Goal: Use online tool/utility: Utilize a website feature to perform a specific function

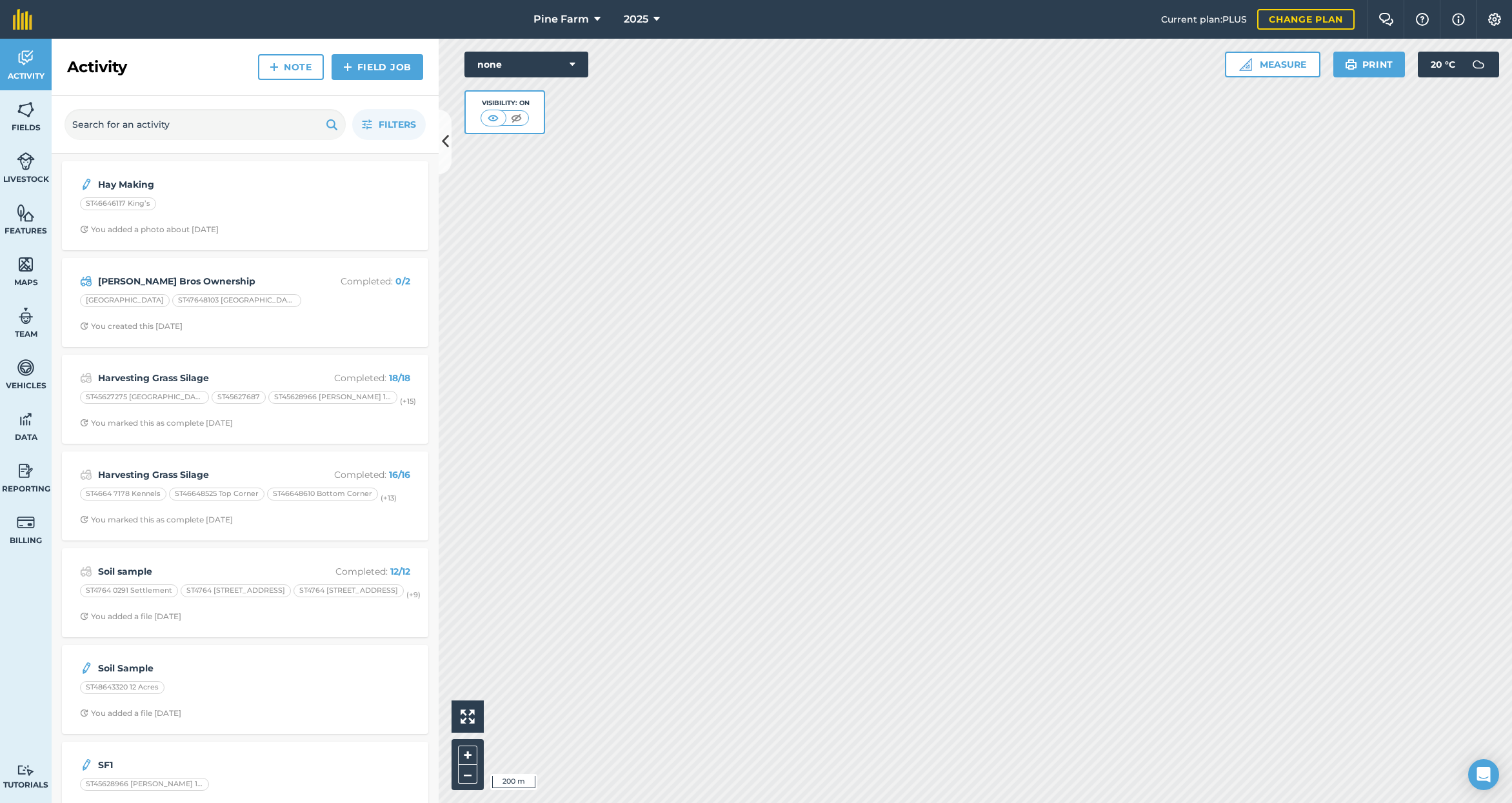
click at [511, 118] on img at bounding box center [517, 118] width 16 height 13
drag, startPoint x: 490, startPoint y: 120, endPoint x: 474, endPoint y: 128, distance: 17.9
click at [490, 120] on img at bounding box center [494, 118] width 16 height 13
click at [444, 144] on icon at bounding box center [445, 142] width 7 height 23
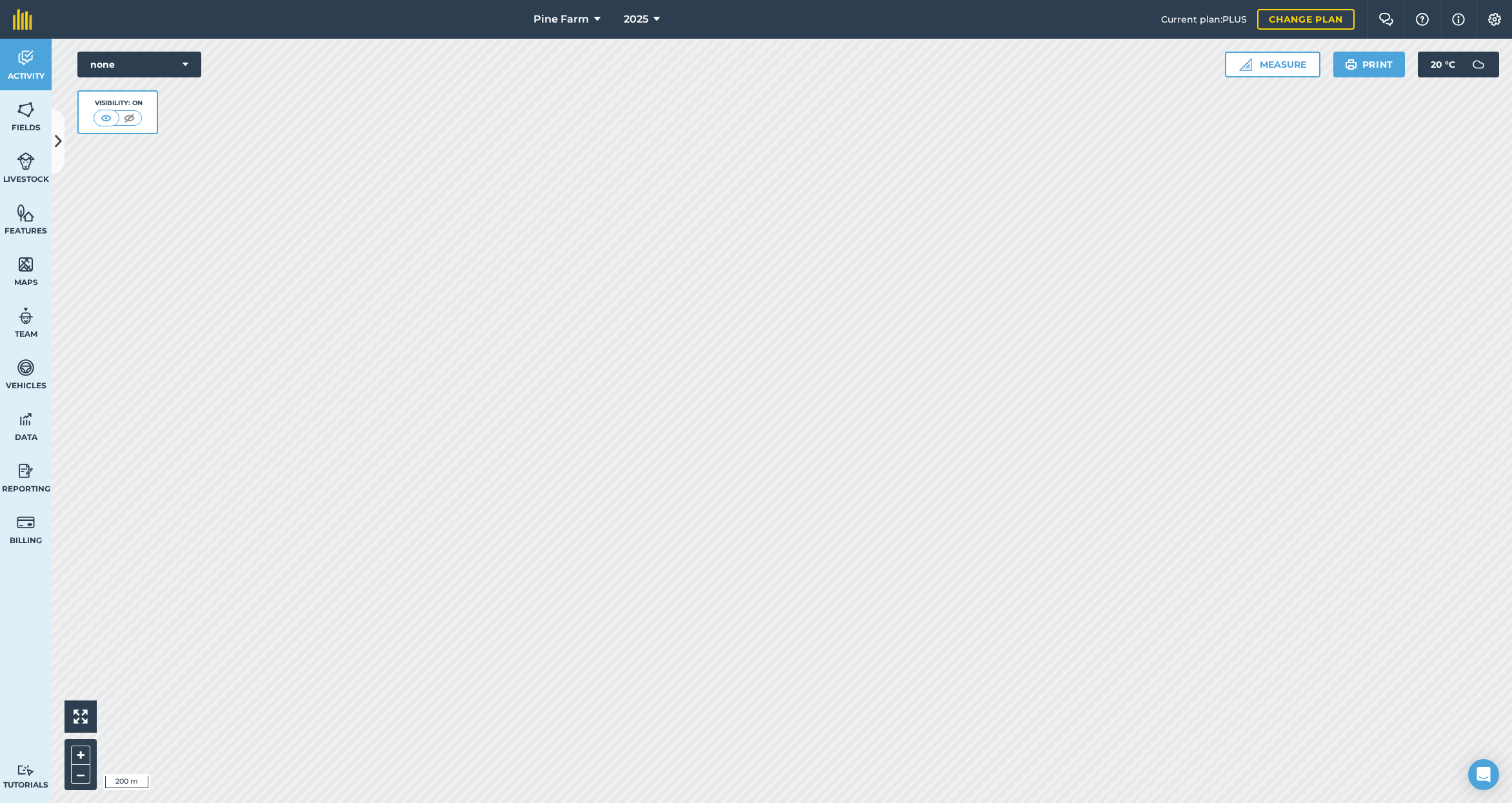
click at [22, 112] on img at bounding box center [26, 110] width 18 height 19
click at [57, 141] on icon at bounding box center [58, 142] width 7 height 23
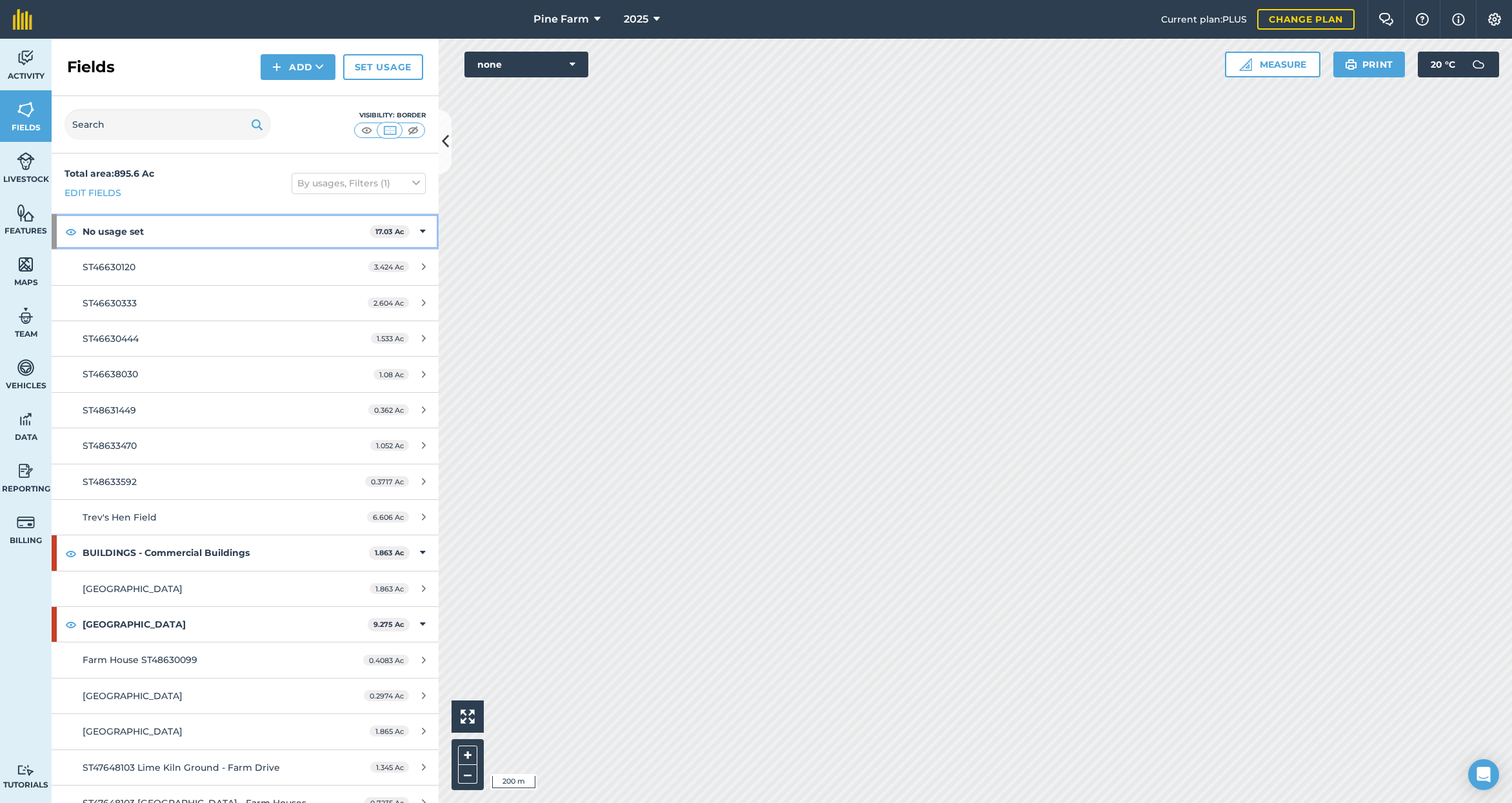
click at [71, 230] on img at bounding box center [71, 231] width 11 height 15
click at [73, 551] on img at bounding box center [71, 553] width 11 height 15
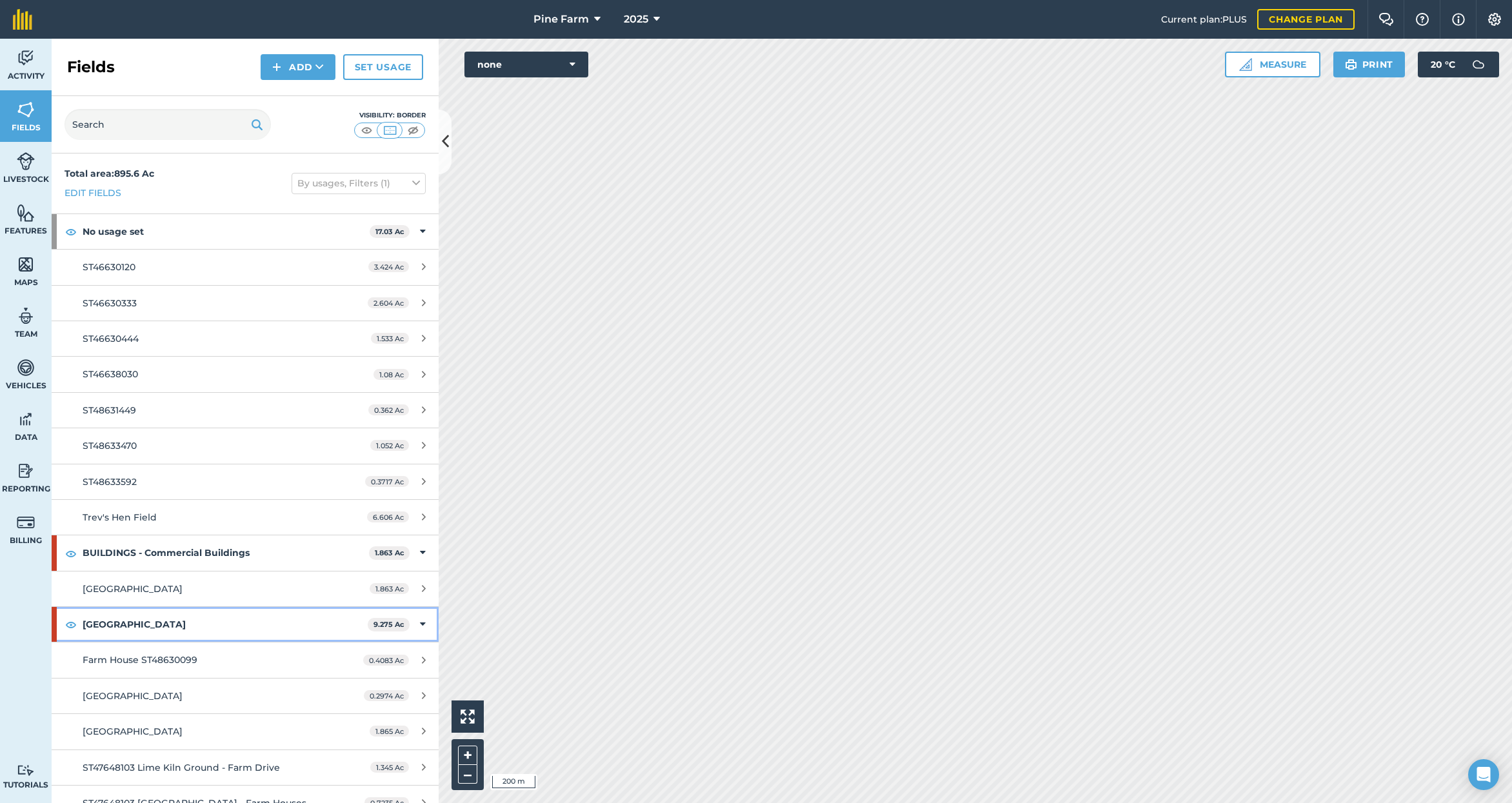
click at [68, 624] on img at bounding box center [71, 624] width 11 height 15
click at [369, 129] on img at bounding box center [367, 130] width 16 height 13
click at [392, 129] on img at bounding box center [390, 130] width 16 height 13
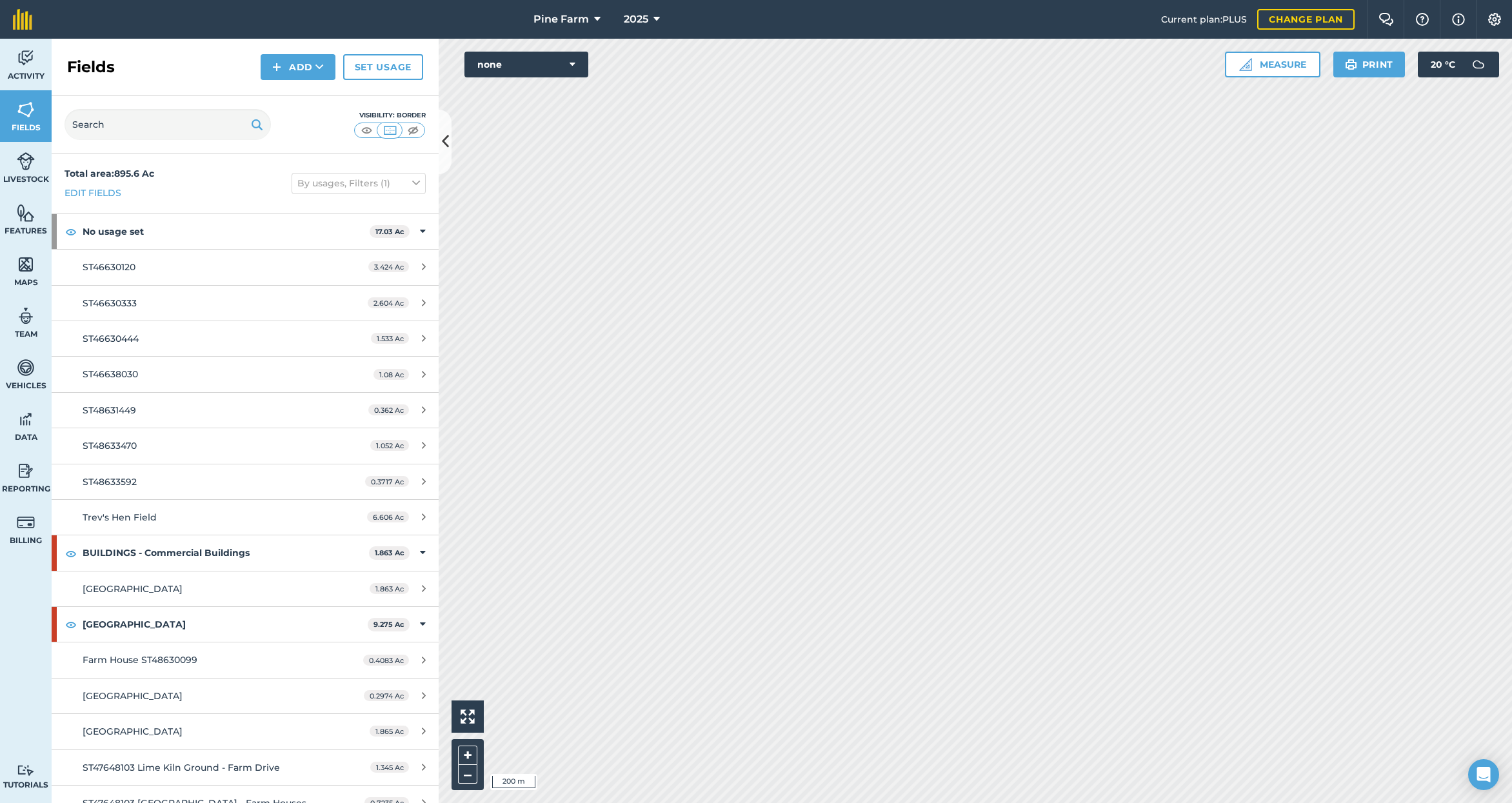
click at [410, 131] on img at bounding box center [413, 130] width 16 height 13
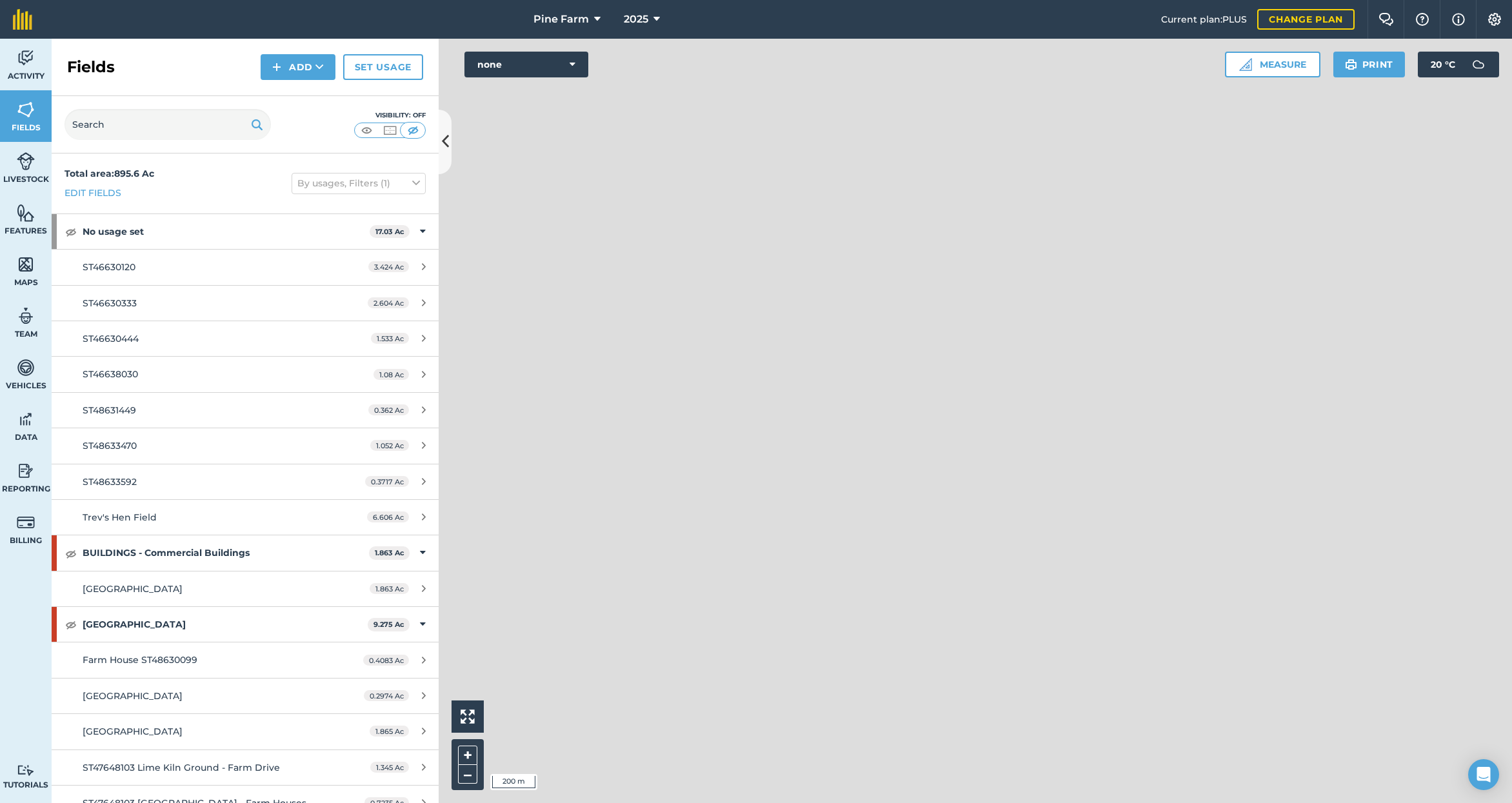
click at [365, 130] on img at bounding box center [367, 130] width 16 height 13
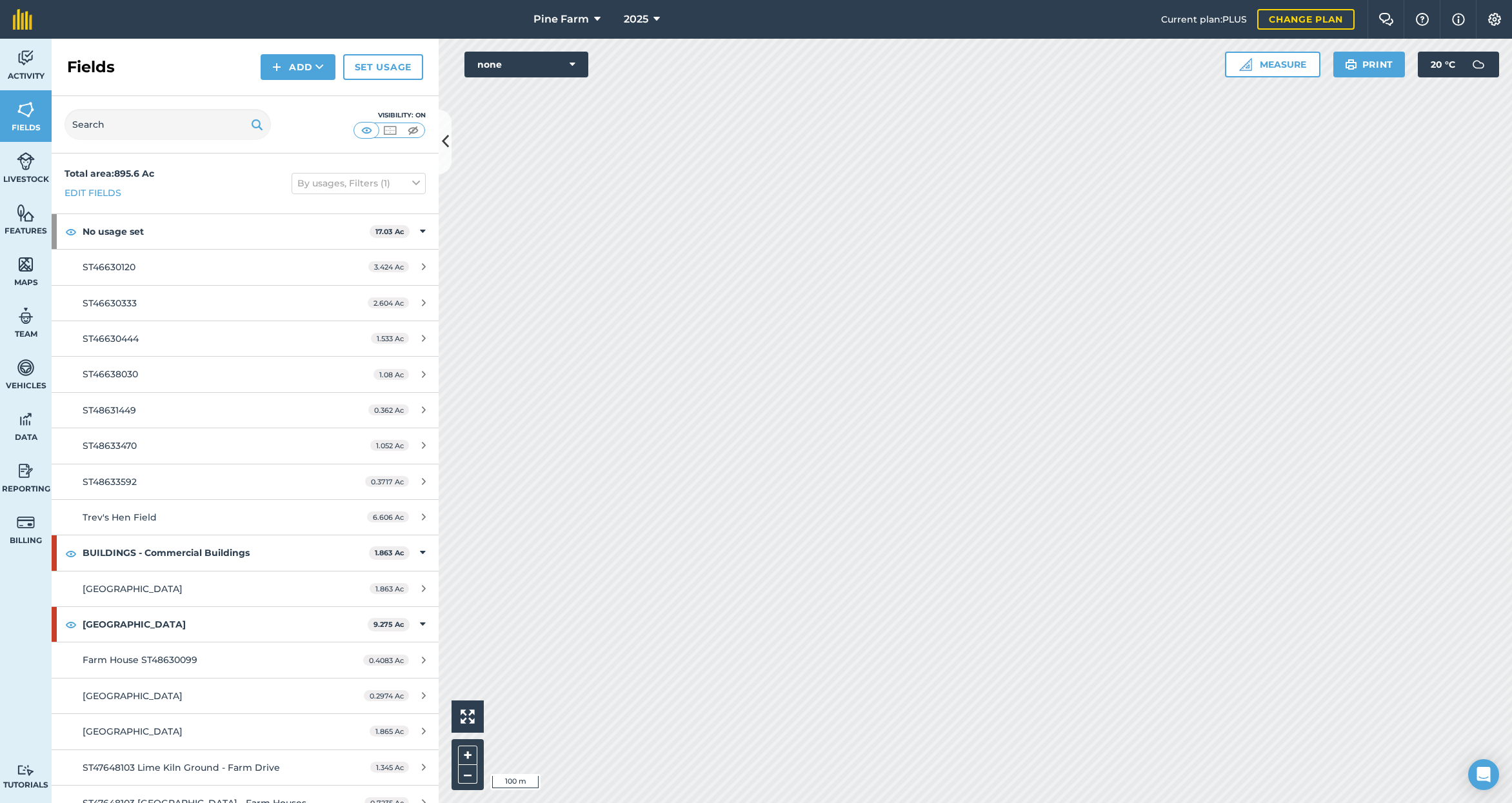
click at [402, 458] on div "Activity Fields Livestock Features Maps Team Vehicles Data Reporting Billing Tu…" at bounding box center [756, 421] width 1512 height 765
click at [394, 131] on img at bounding box center [390, 130] width 16 height 13
click at [370, 131] on img at bounding box center [367, 130] width 16 height 13
click at [412, 131] on img at bounding box center [413, 130] width 16 height 13
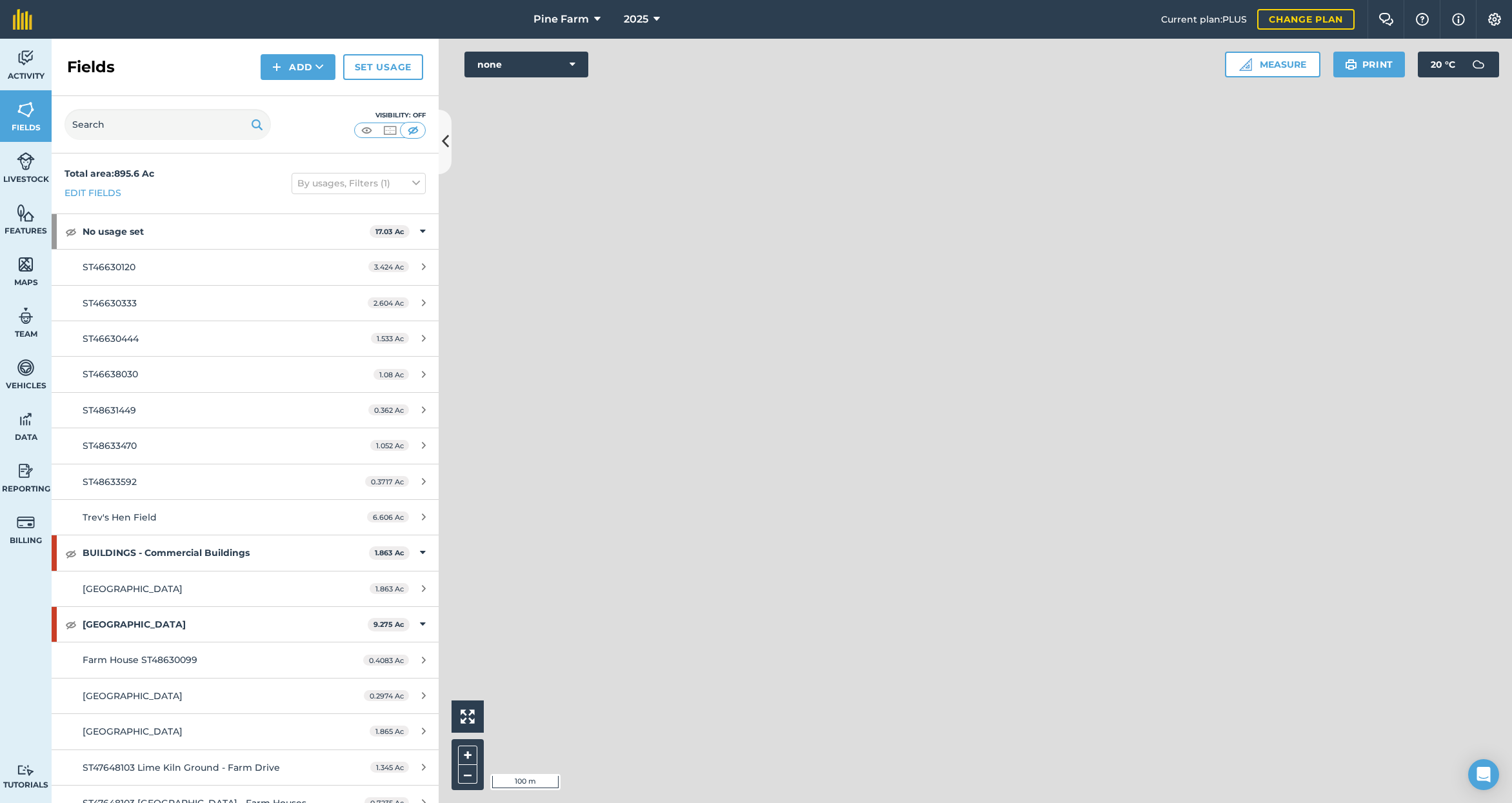
click at [369, 131] on img at bounding box center [367, 130] width 16 height 13
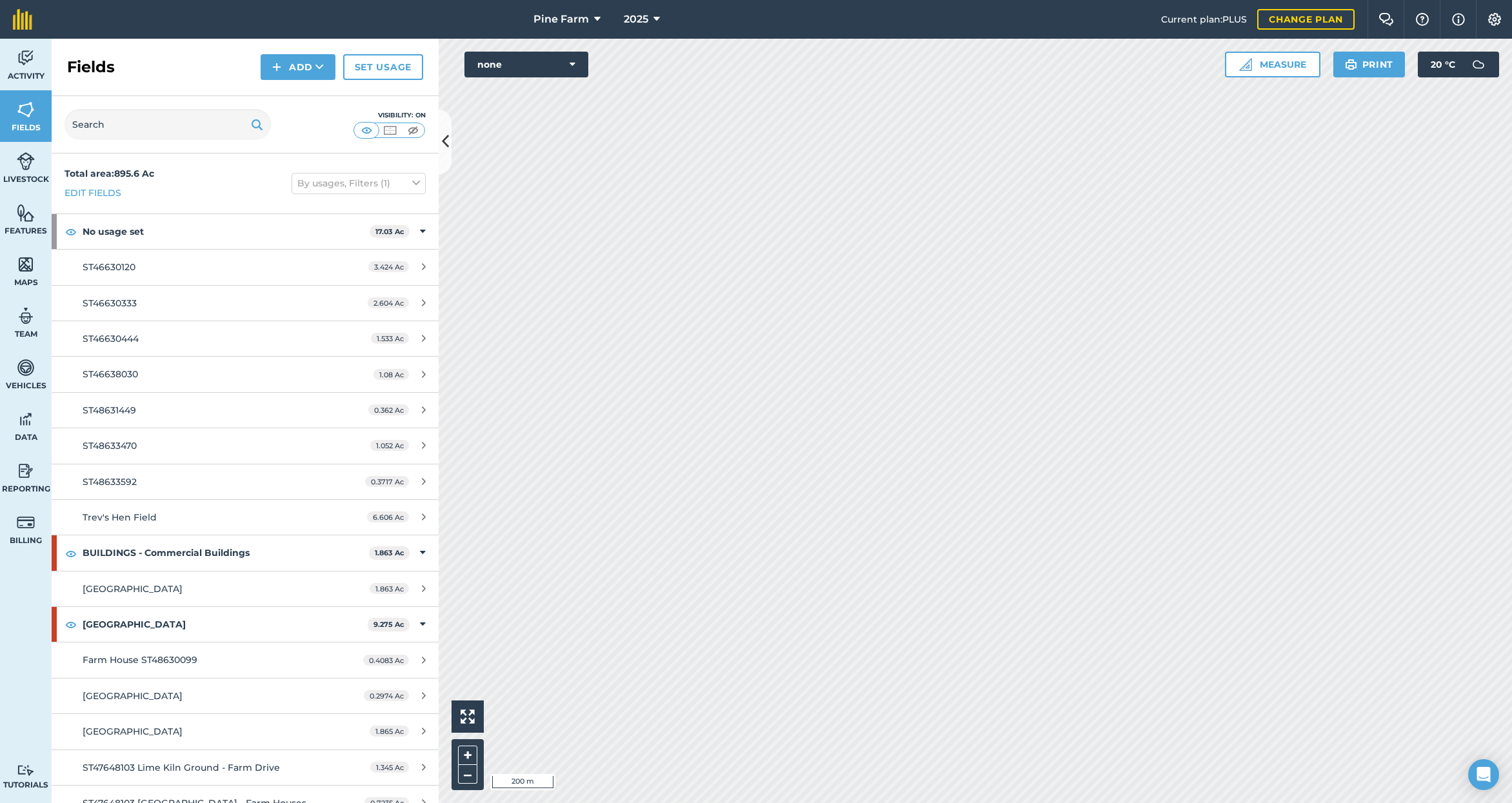
click at [17, 65] on img at bounding box center [26, 58] width 18 height 19
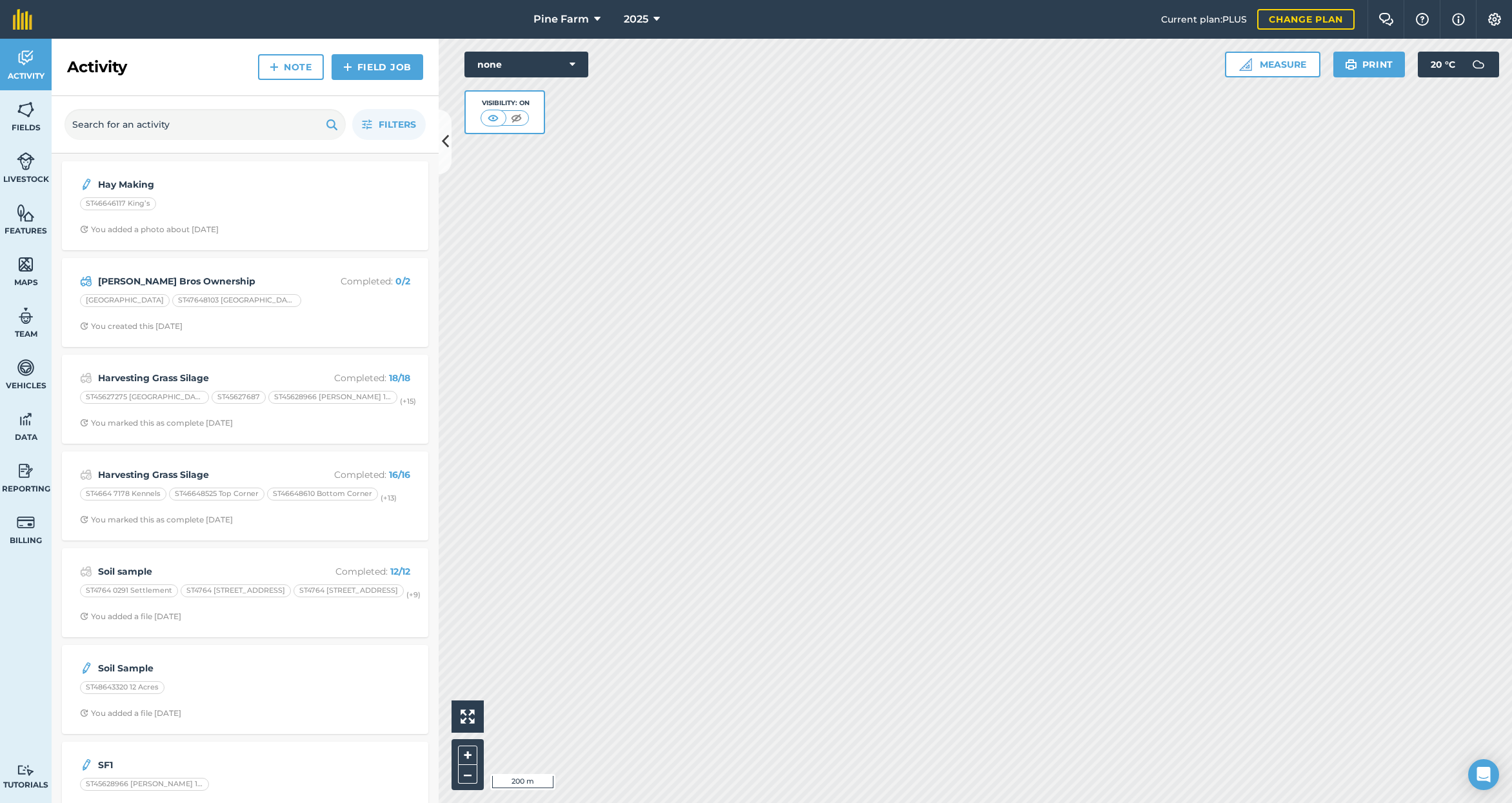
click at [24, 120] on link "Fields" at bounding box center [26, 116] width 52 height 52
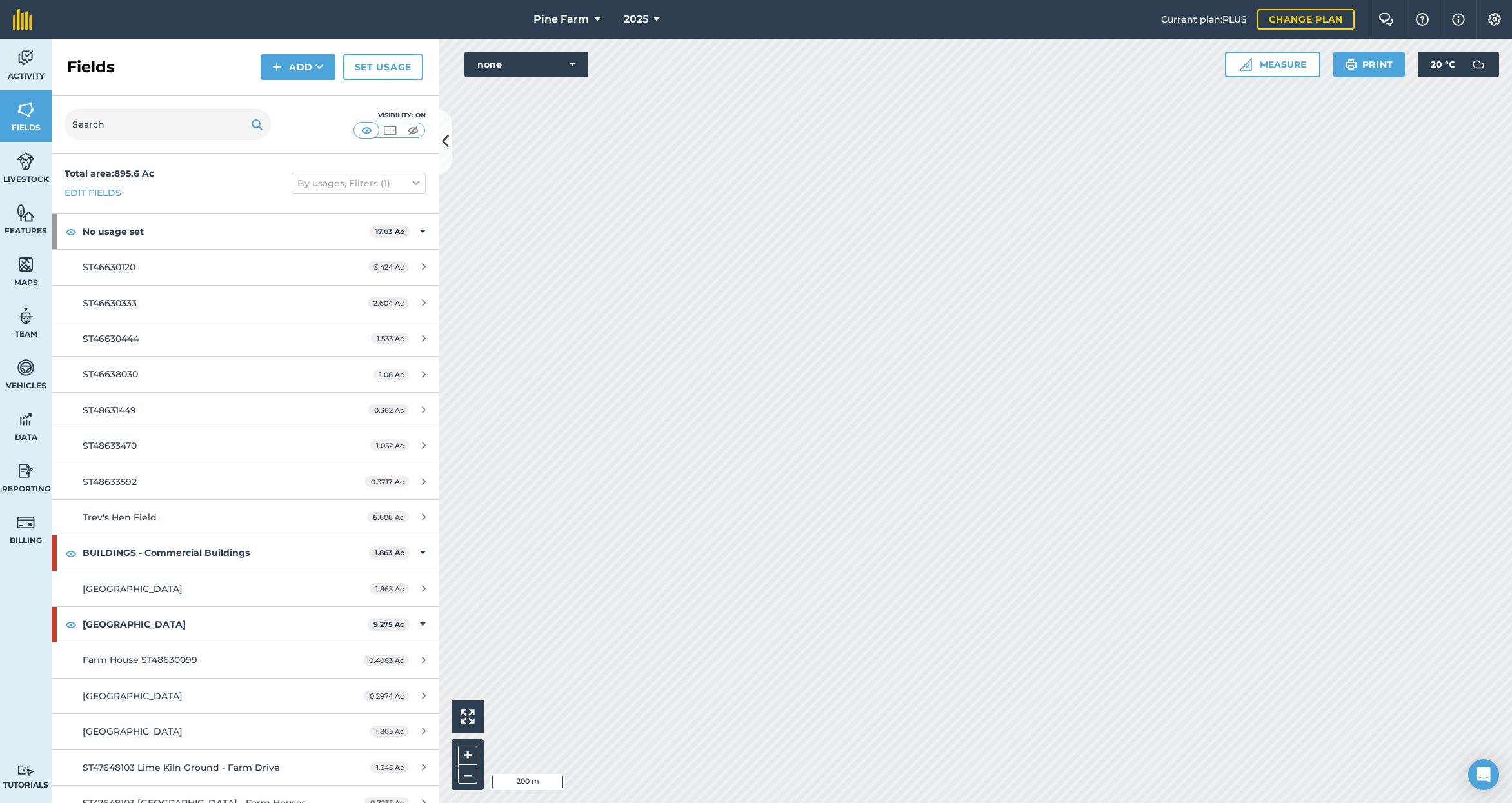
click at [567, 67] on button "none" at bounding box center [526, 65] width 124 height 26
click at [540, 93] on button "Satellite (Azure)" at bounding box center [526, 90] width 124 height 26
click at [569, 67] on button "Satellite (Azure)" at bounding box center [526, 65] width 124 height 26
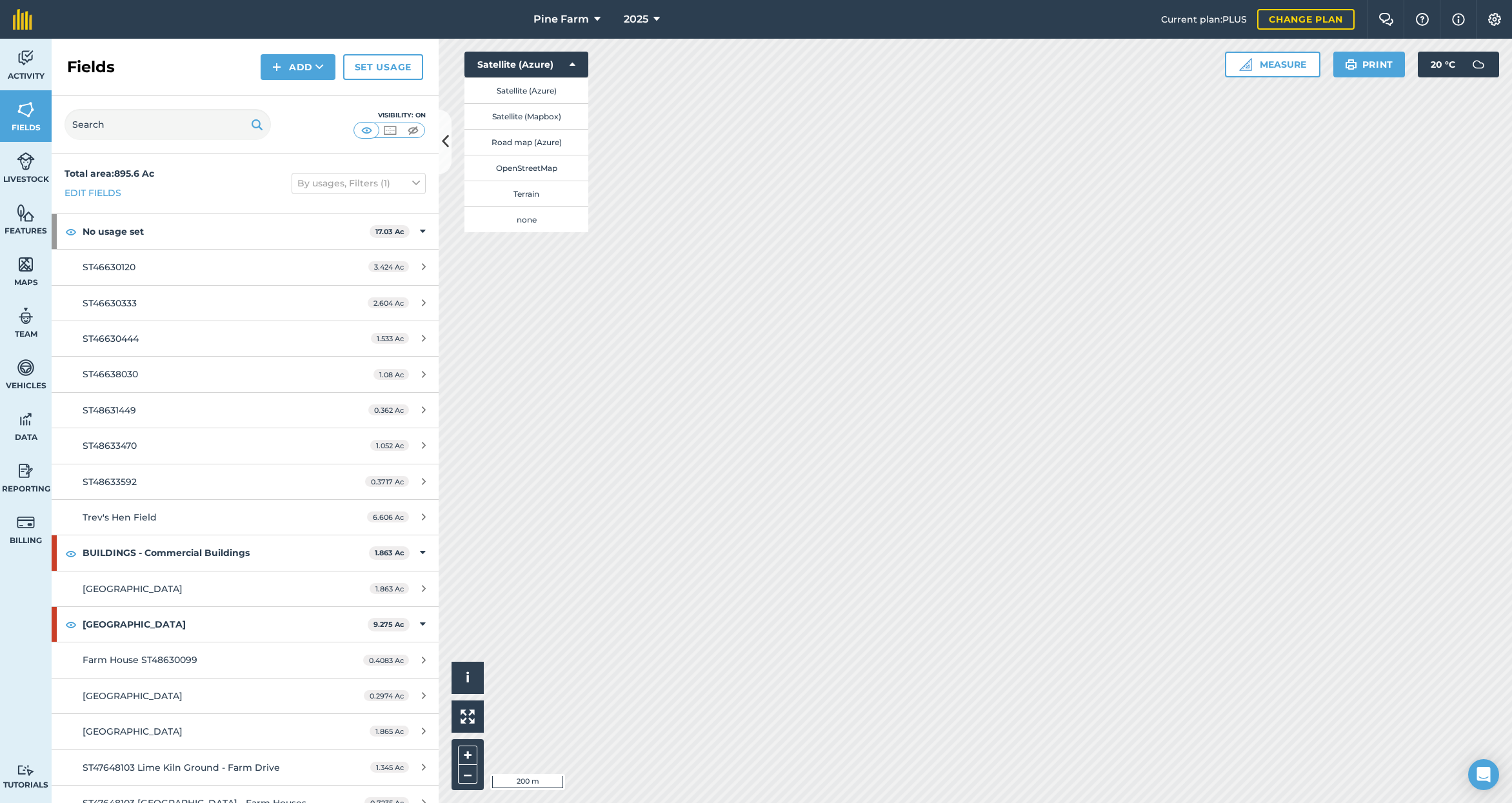
click at [547, 117] on button "Satellite (Mapbox)" at bounding box center [526, 116] width 124 height 26
click at [576, 67] on button "Satellite (Mapbox)" at bounding box center [526, 65] width 124 height 26
click at [557, 143] on button "Road map (Azure)" at bounding box center [526, 142] width 124 height 26
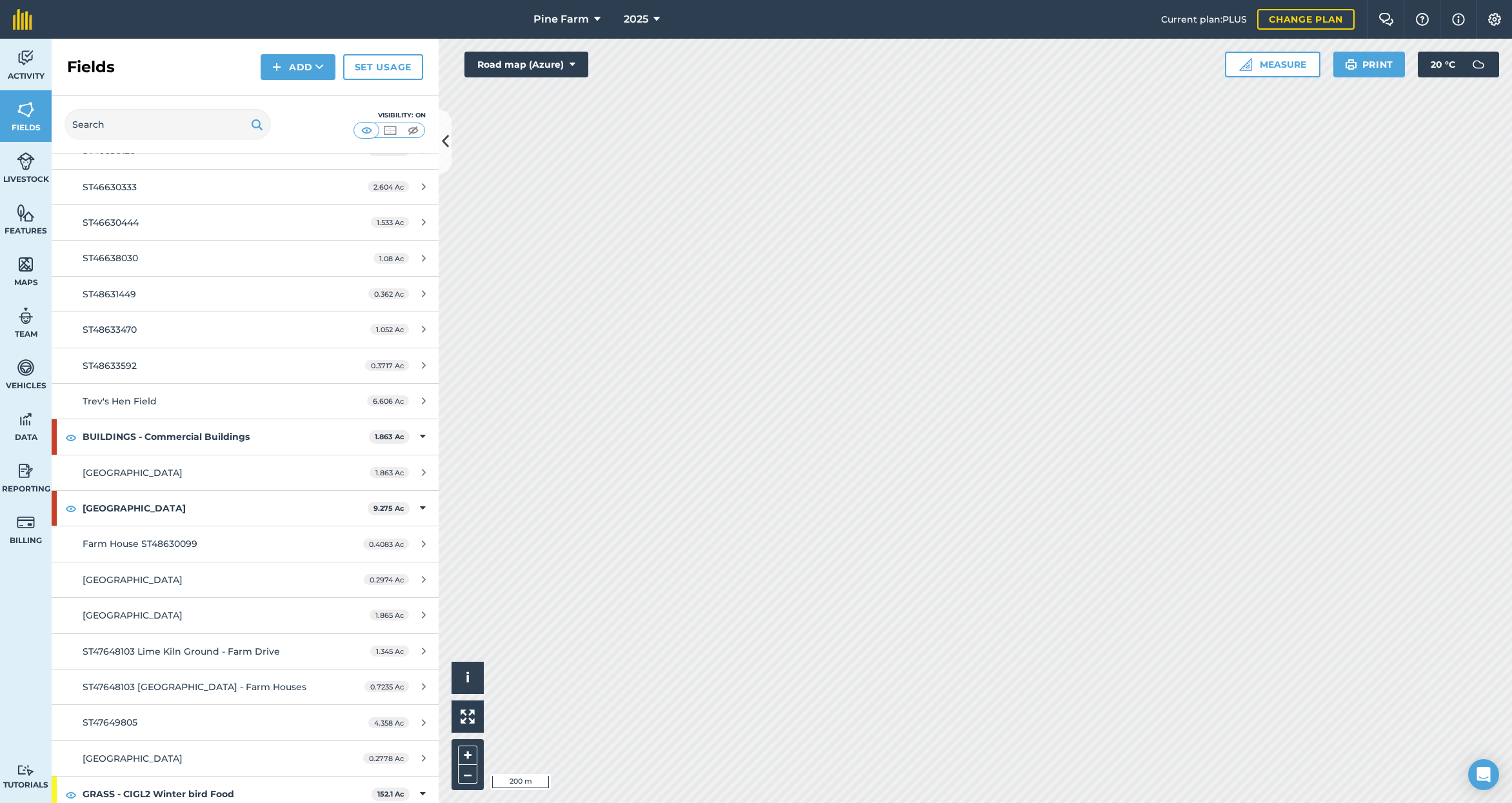
scroll to position [120, 0]
click at [573, 64] on icon at bounding box center [572, 64] width 6 height 13
click at [540, 91] on button "Satellite (Azure)" at bounding box center [526, 90] width 124 height 26
click at [574, 66] on icon at bounding box center [572, 64] width 6 height 13
click at [553, 117] on button "Satellite (Mapbox)" at bounding box center [526, 116] width 124 height 26
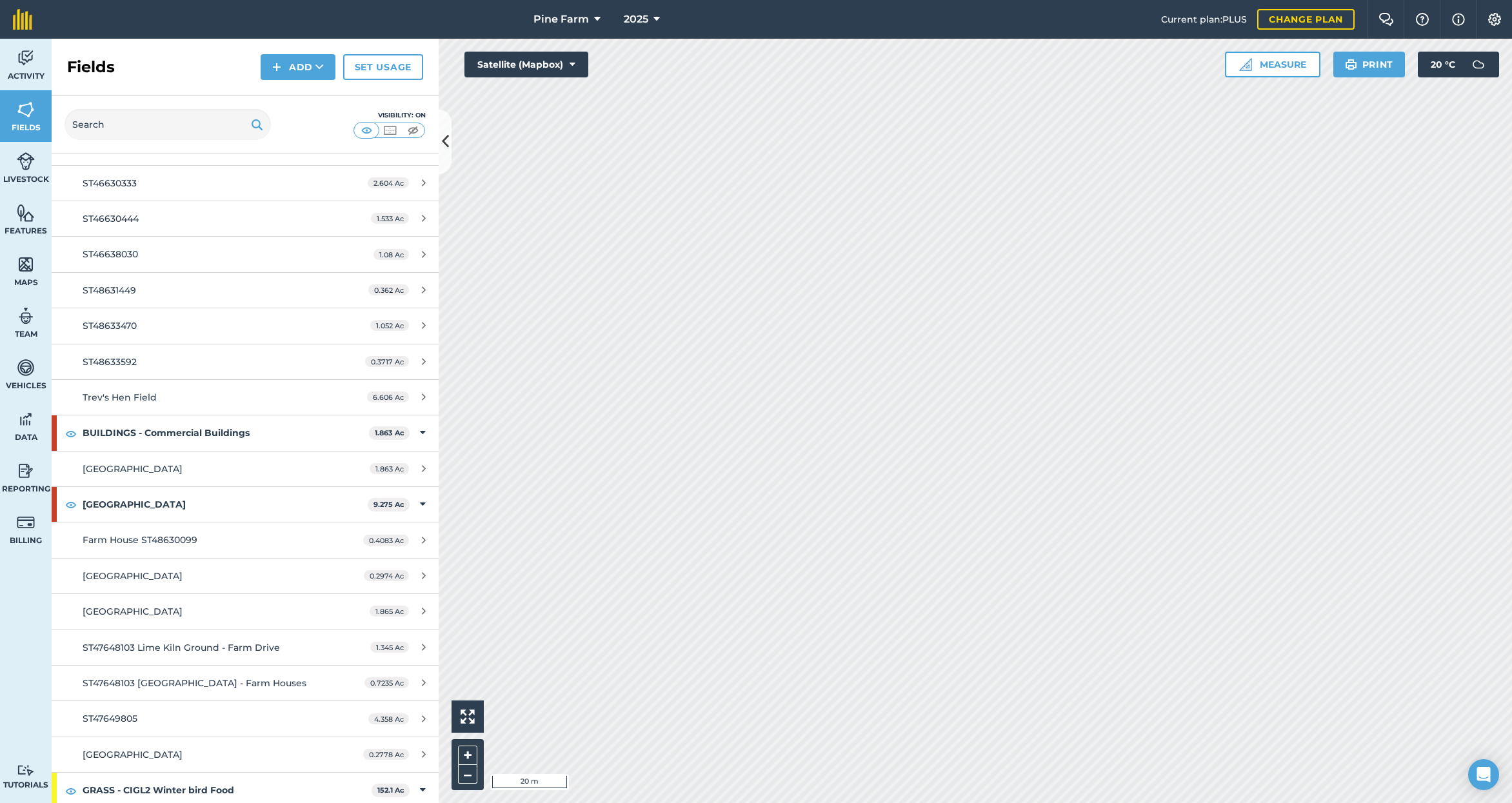
click at [1249, 62] on img at bounding box center [1245, 64] width 13 height 13
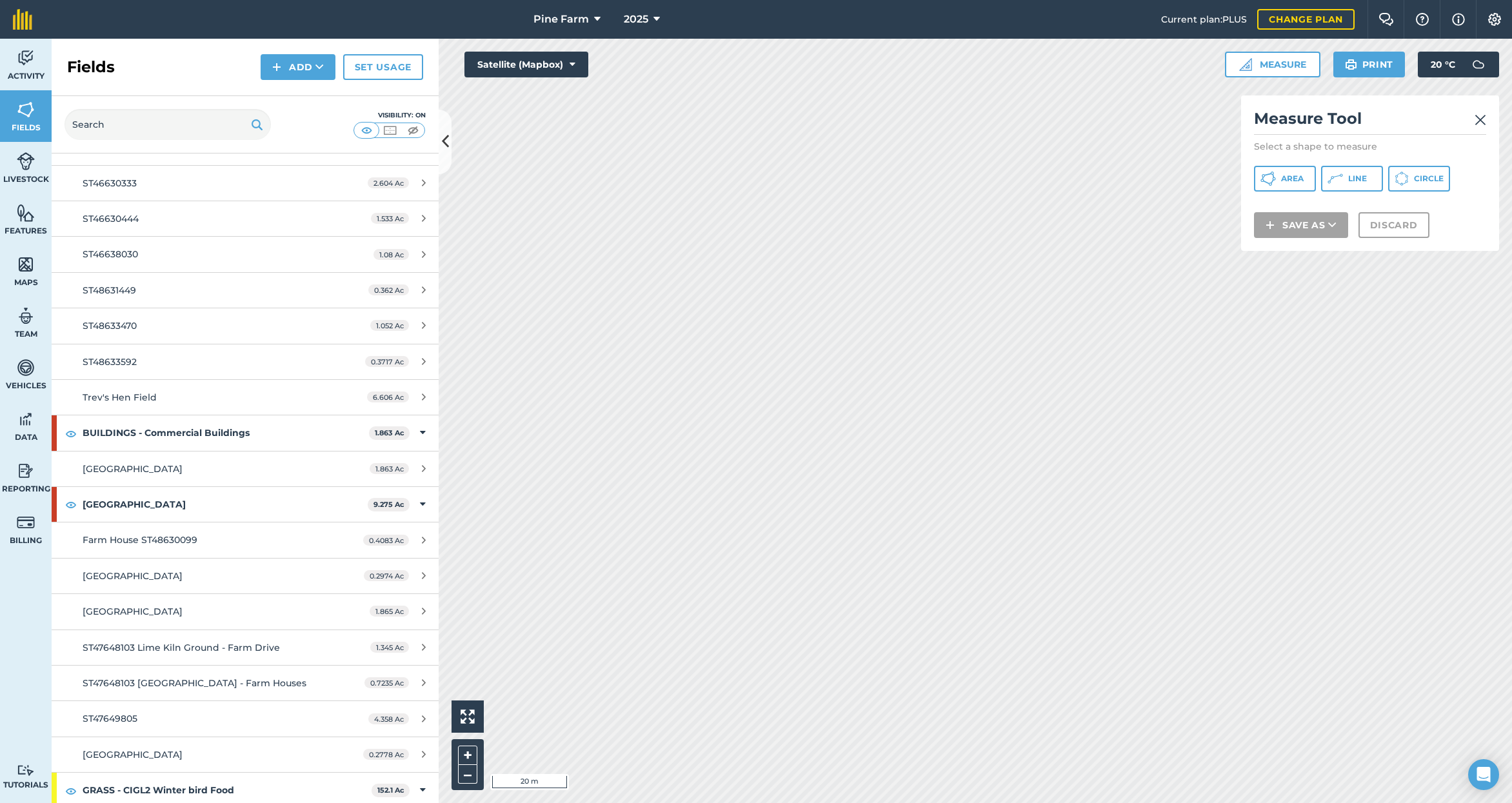
click at [1352, 184] on button "Line" at bounding box center [1352, 179] width 62 height 26
click at [1395, 243] on button "Discard" at bounding box center [1394, 242] width 71 height 26
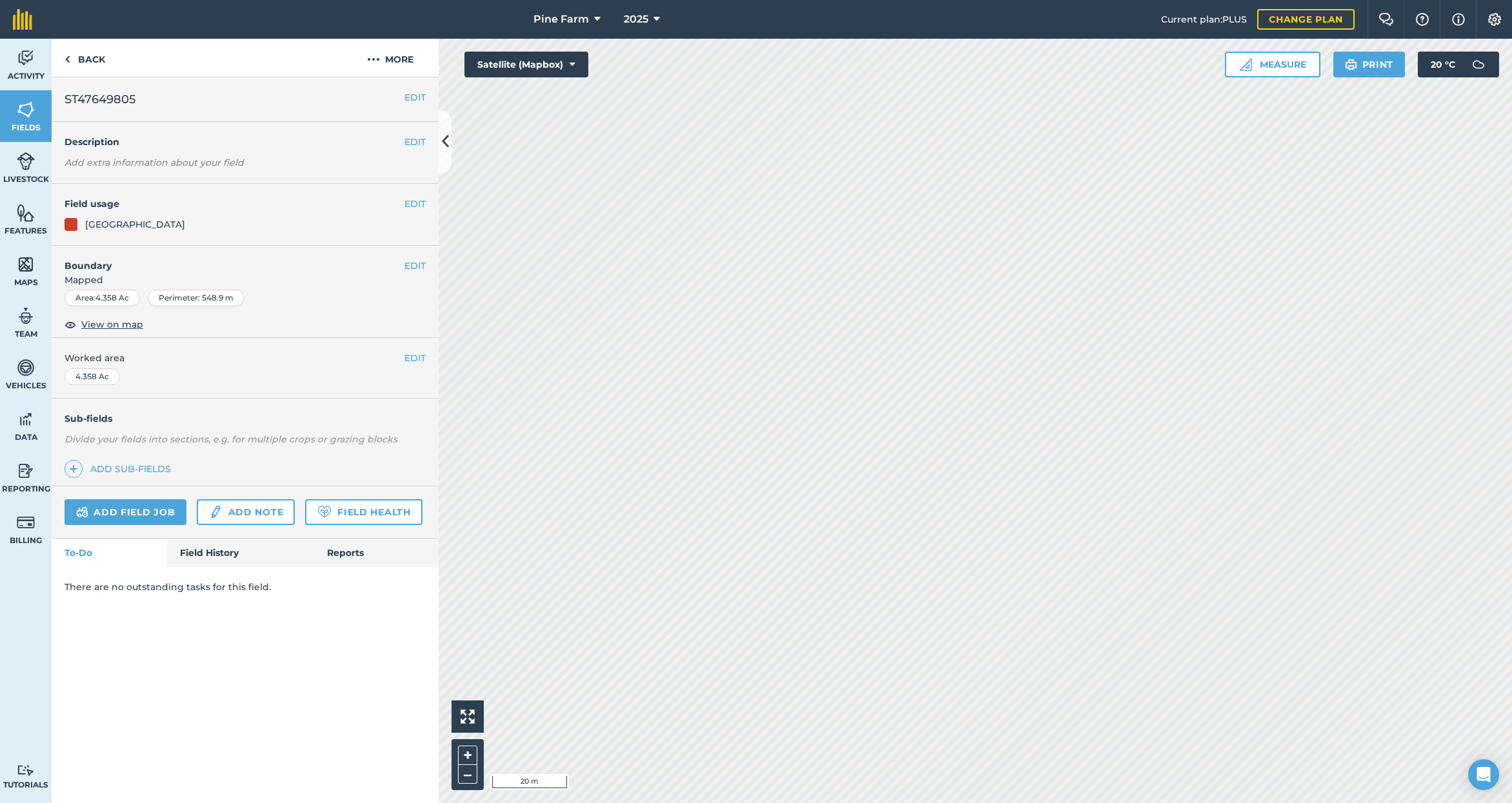
click at [1252, 71] on button "Measure" at bounding box center [1272, 65] width 95 height 26
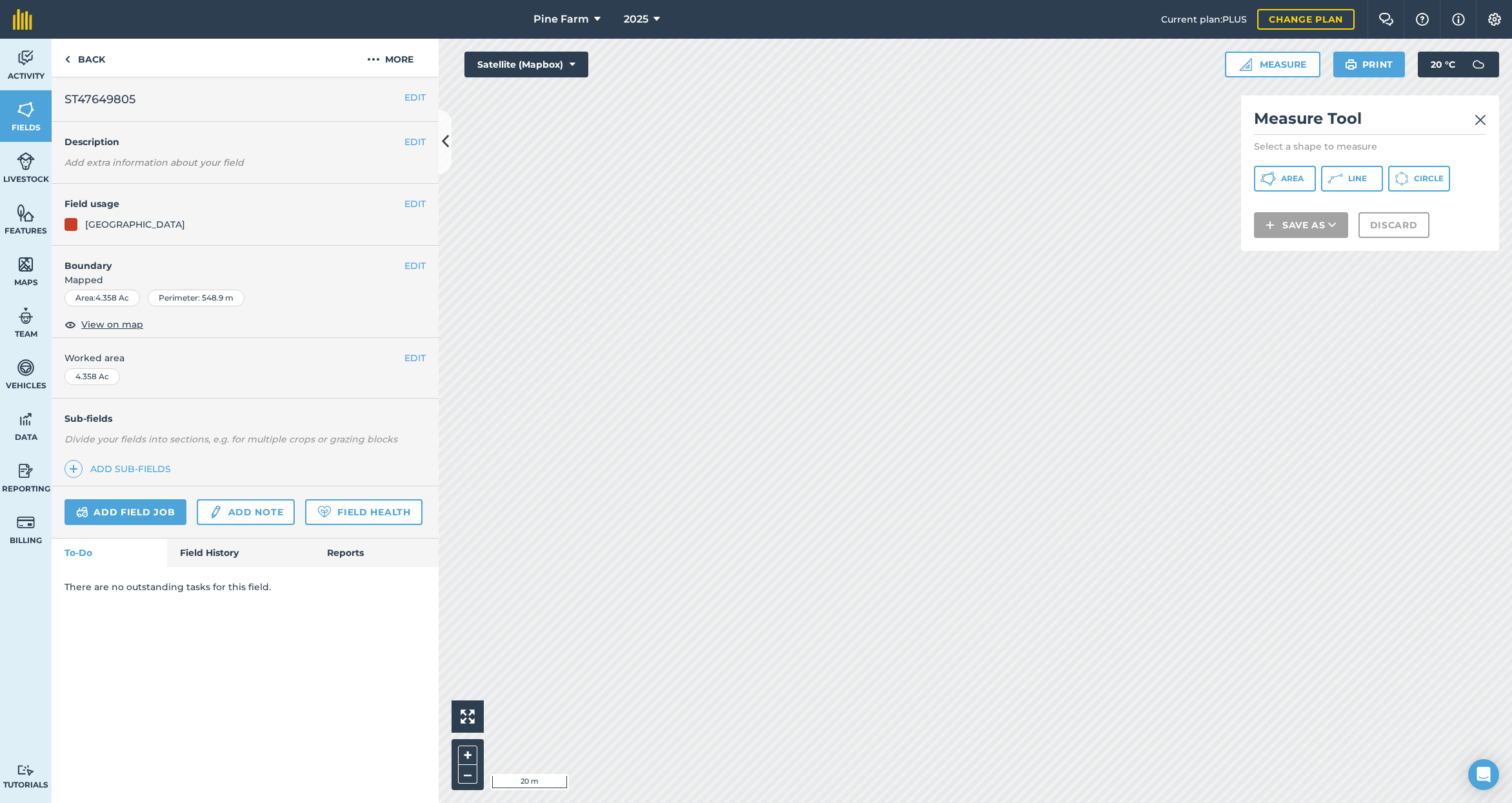
drag, startPoint x: 1350, startPoint y: 175, endPoint x: 1313, endPoint y: 179, distance: 37.2
click at [1350, 175] on span "Line" at bounding box center [1358, 178] width 19 height 10
